Goal: Task Accomplishment & Management: Manage account settings

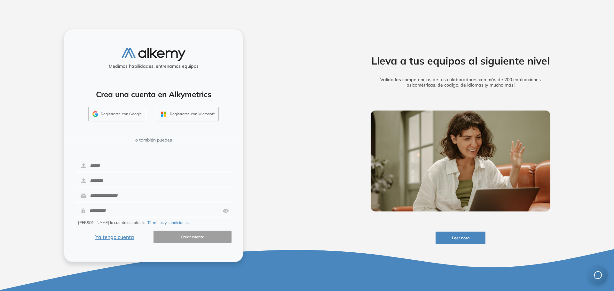
click at [111, 111] on button "Registrarse con Google" at bounding box center [117, 114] width 58 height 15
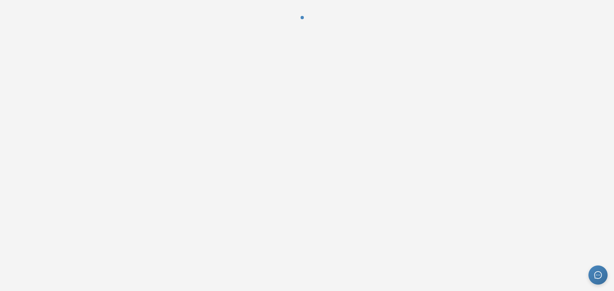
click at [99, 176] on div at bounding box center [307, 145] width 614 height 291
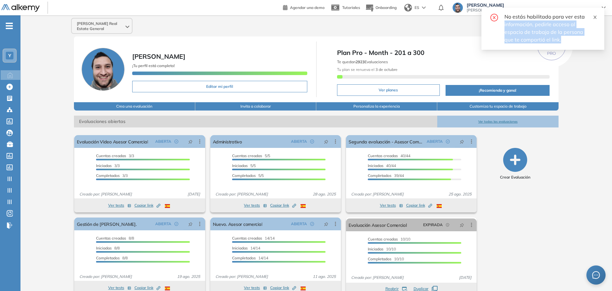
click at [594, 15] on div "No estás habilitado para ver esta información, pedirle acceso al espacio de tra…" at bounding box center [542, 29] width 123 height 42
click at [594, 15] on icon "close" at bounding box center [594, 17] width 4 height 4
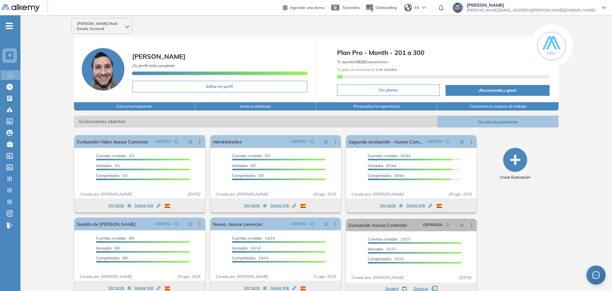
click at [576, 4] on span "Lucas Ruiz" at bounding box center [530, 5] width 129 height 5
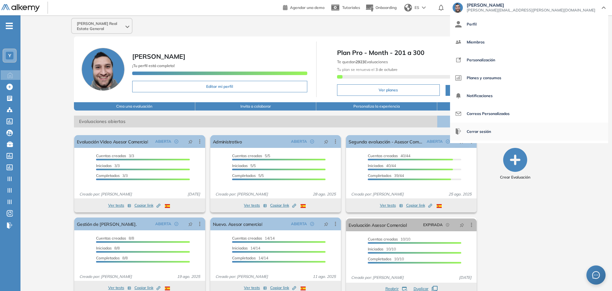
click at [491, 130] on span "Cerrar sesión" at bounding box center [478, 131] width 24 height 15
